Goal: Task Accomplishment & Management: Use online tool/utility

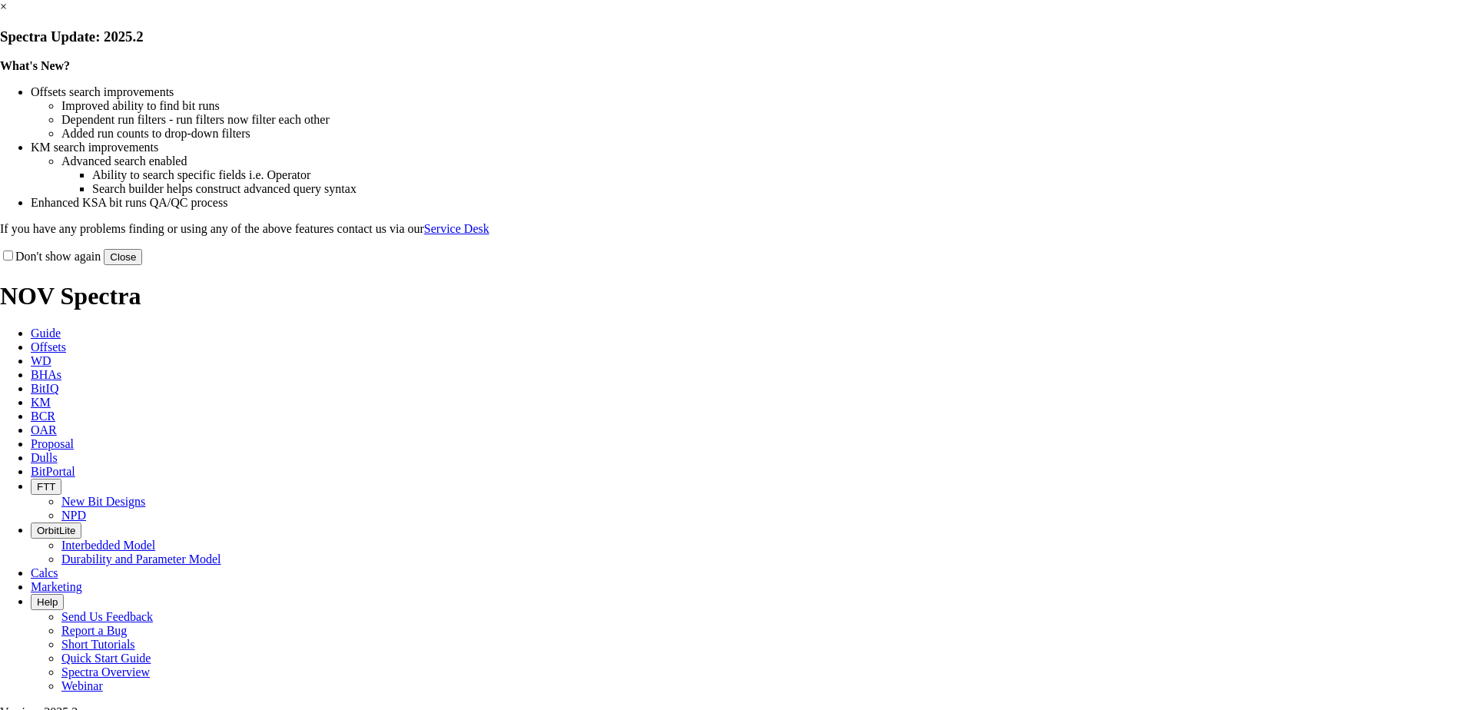
click at [142, 265] on button "Close" at bounding box center [123, 257] width 38 height 16
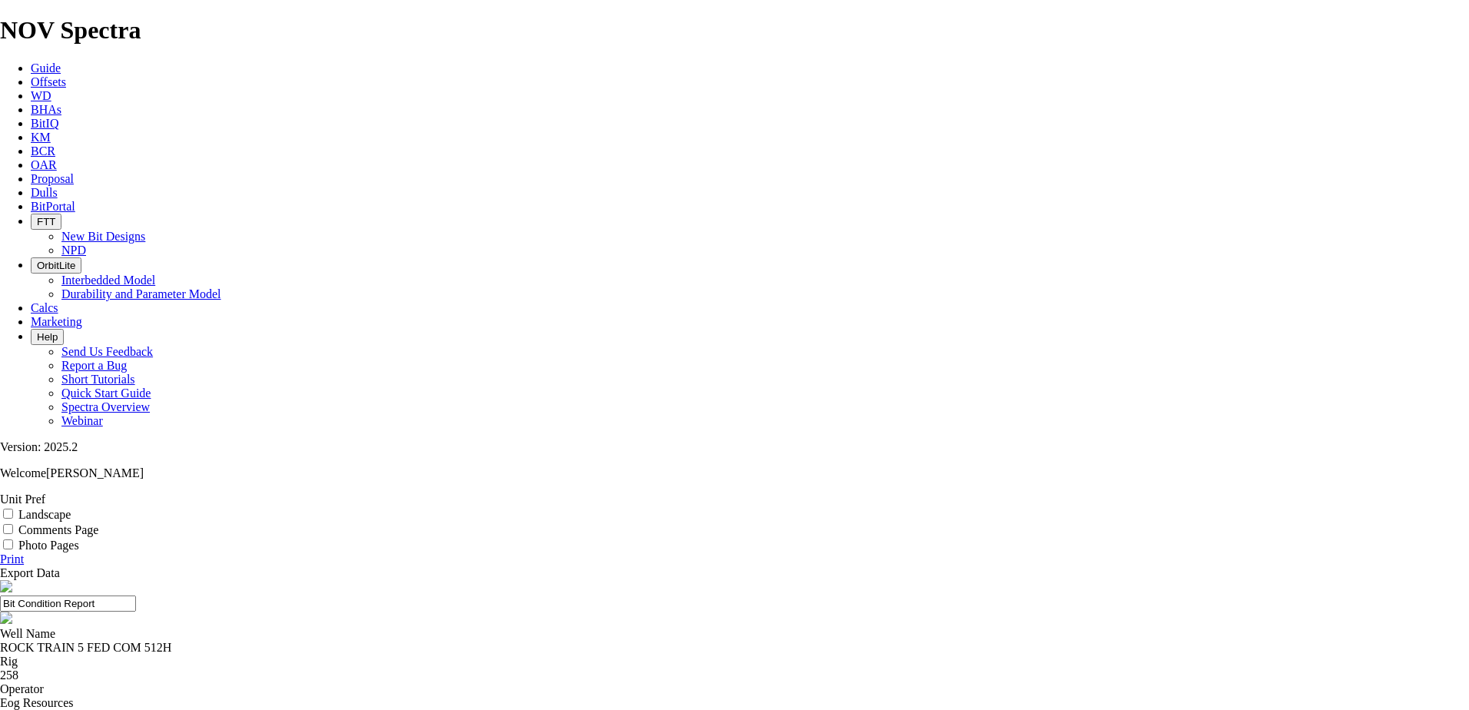
click at [13, 509] on input "Landscape" at bounding box center [8, 514] width 10 height 10
checkbox input "true"
